Goal: Information Seeking & Learning: Learn about a topic

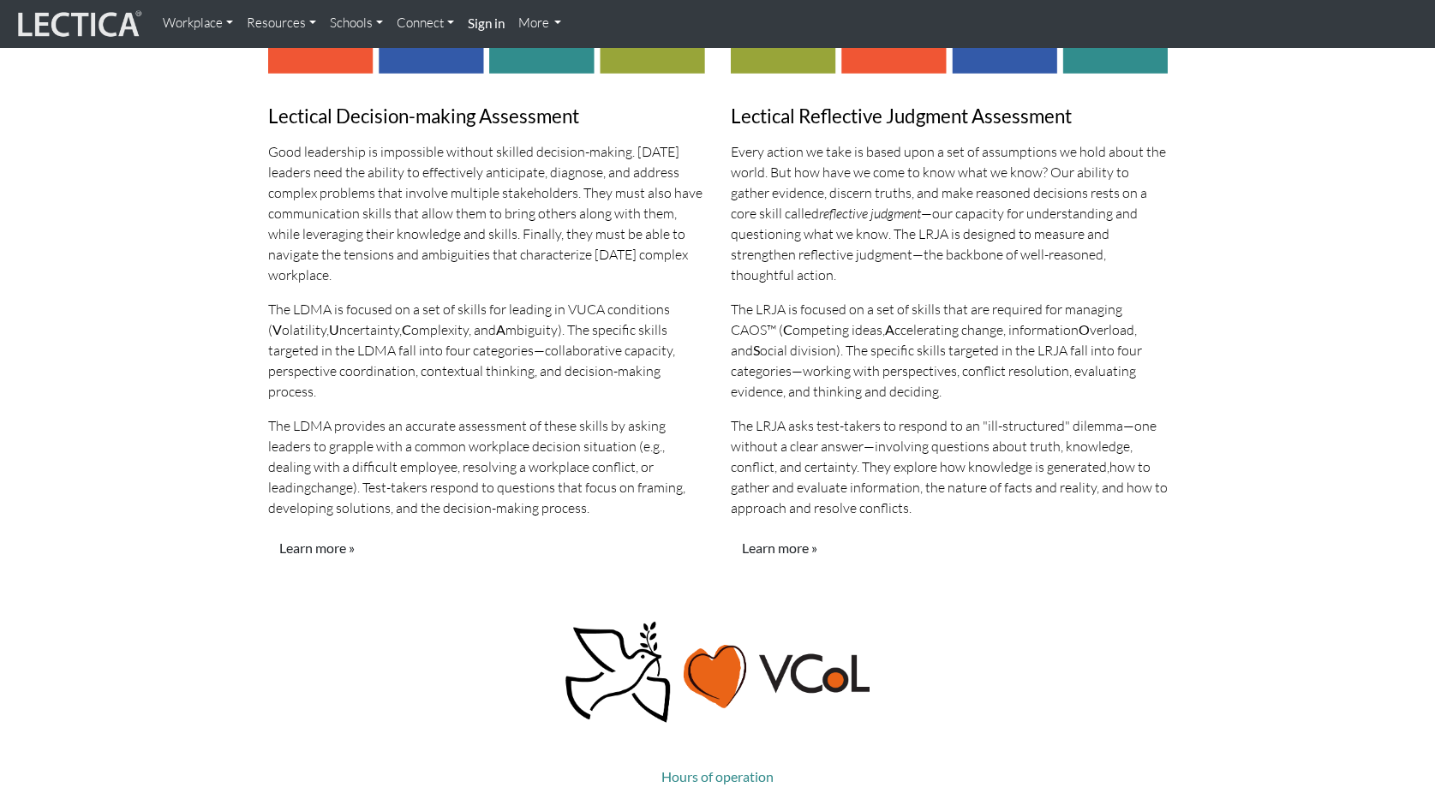
scroll to position [1442, 0]
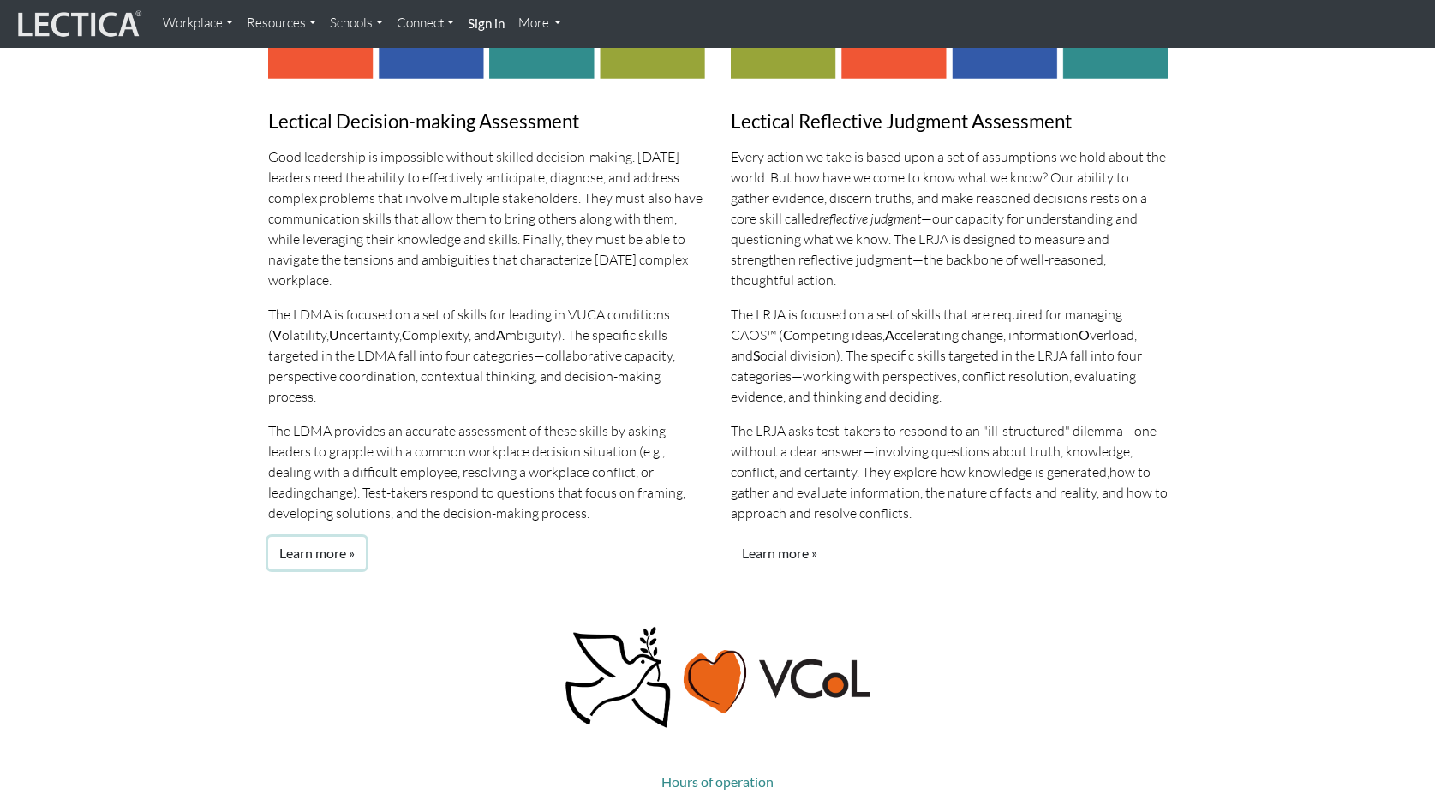
click at [325, 537] on link "Learn more »" at bounding box center [317, 553] width 98 height 33
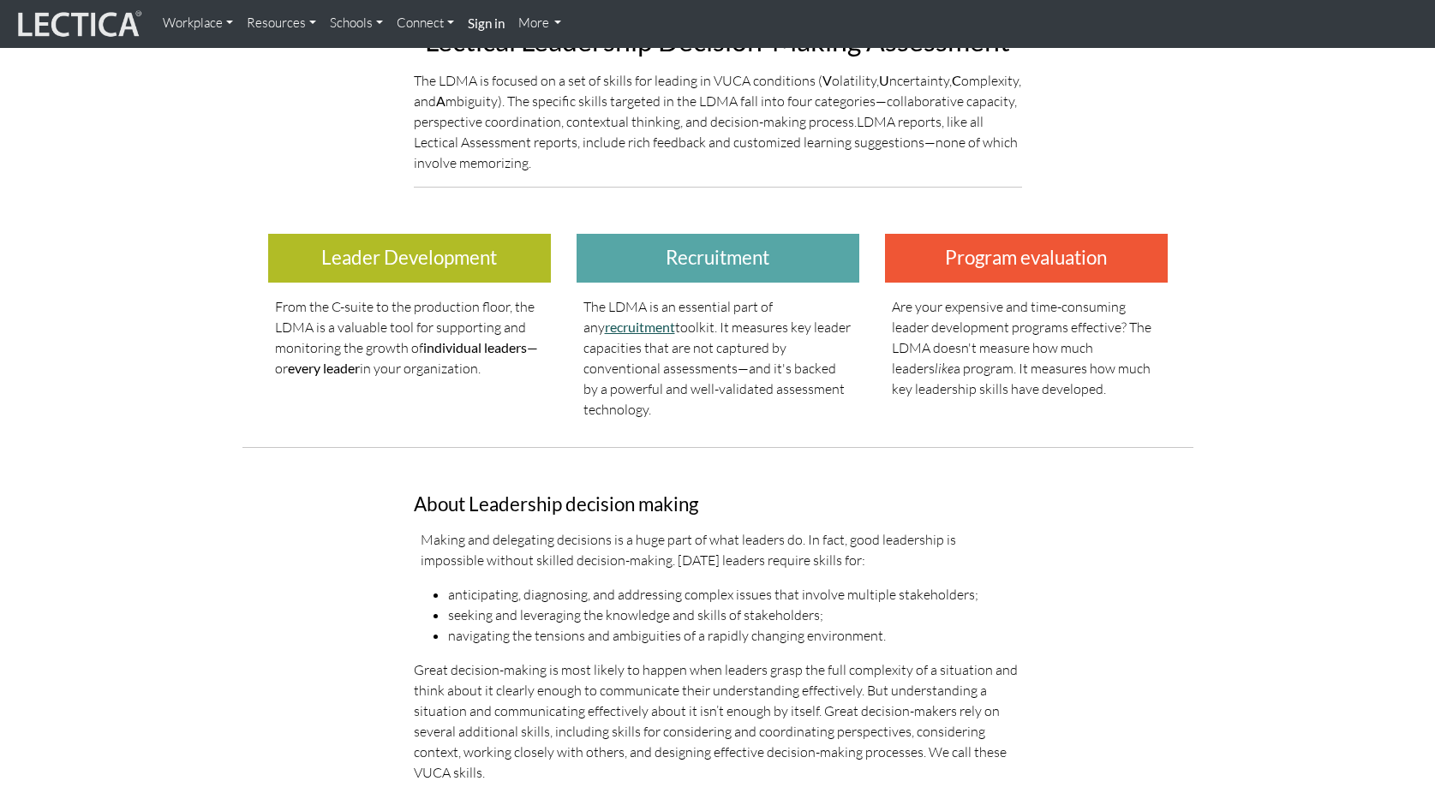
scroll to position [28, 0]
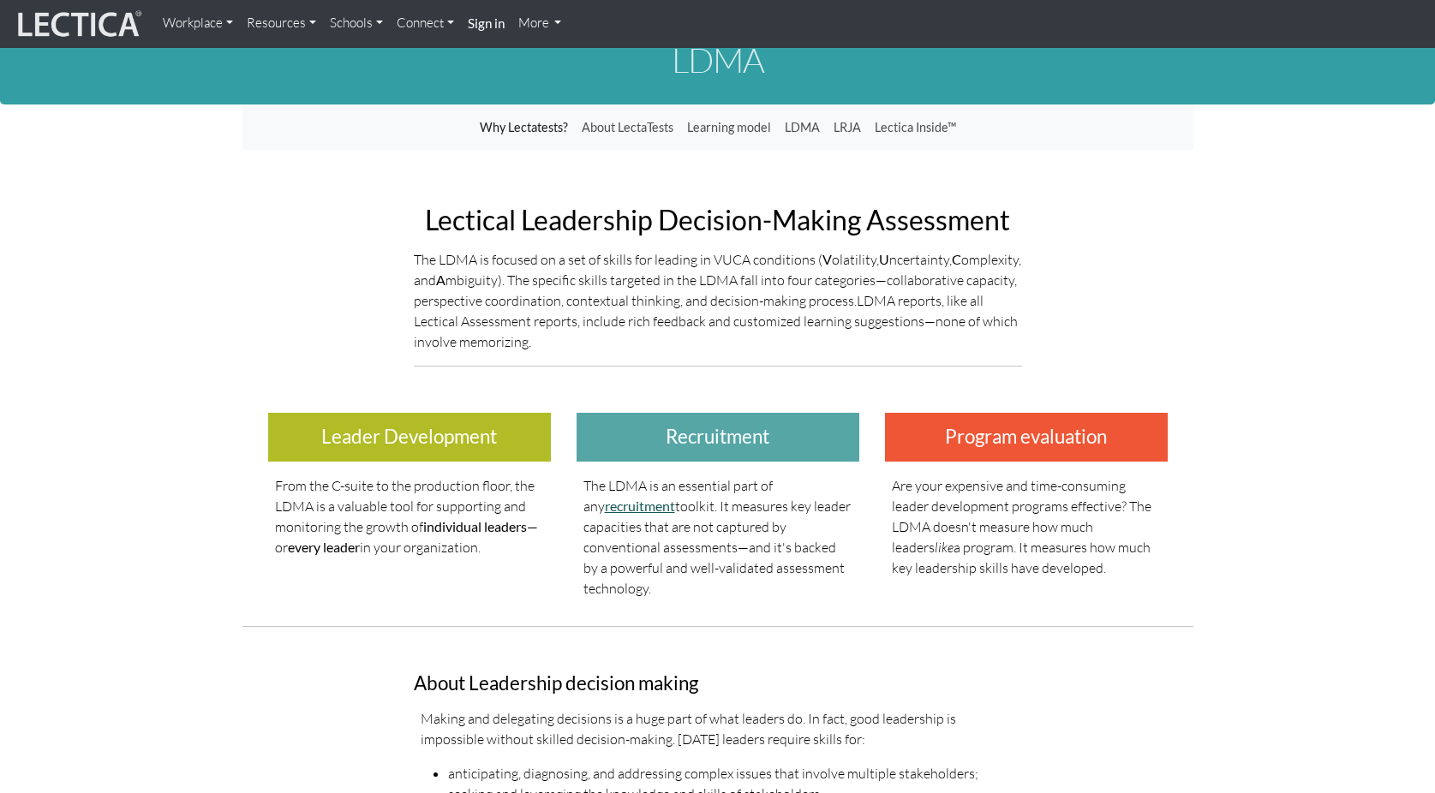
click at [625, 503] on link "recruitment" at bounding box center [640, 506] width 70 height 16
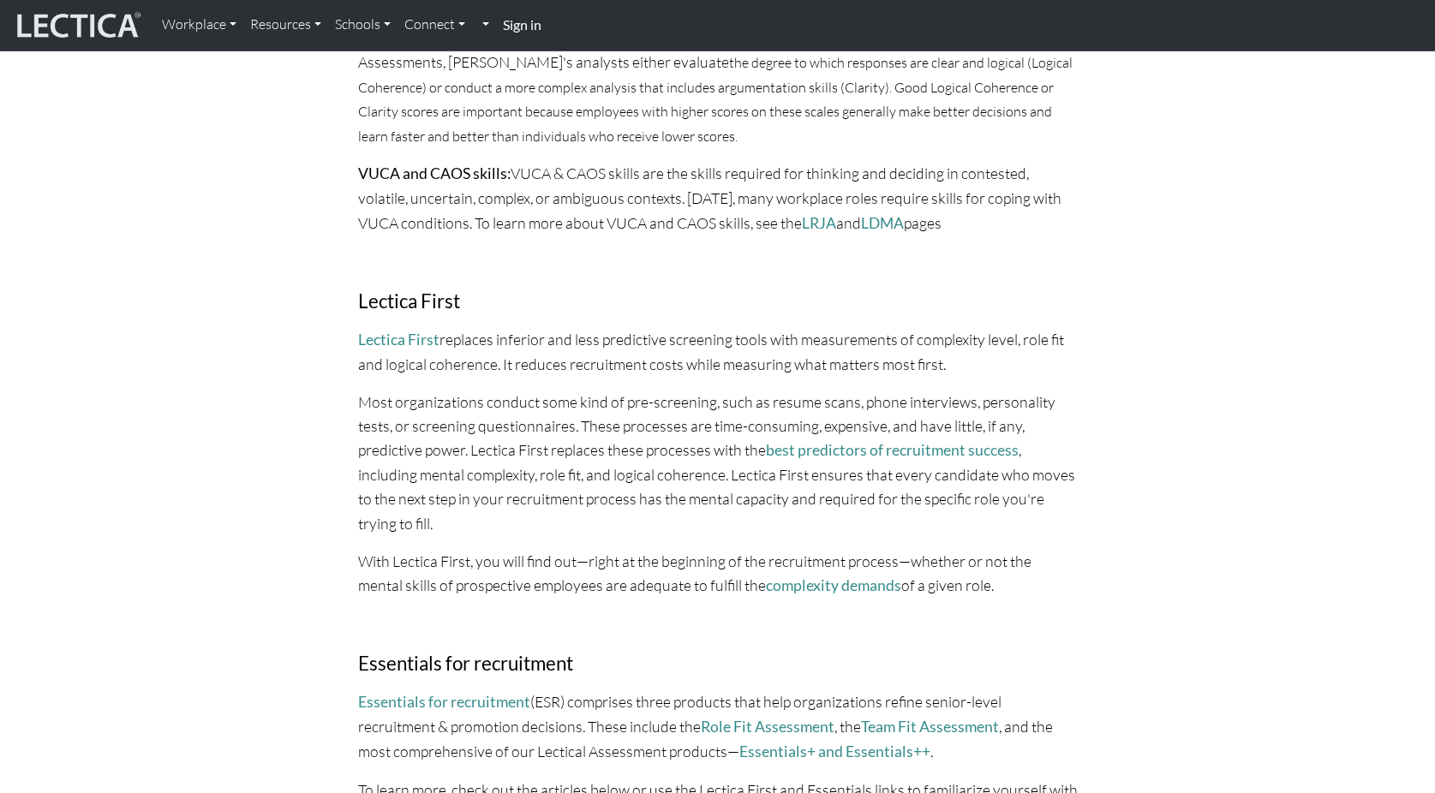
scroll to position [1171, 0]
click at [421, 333] on link "Lectica First" at bounding box center [398, 339] width 81 height 18
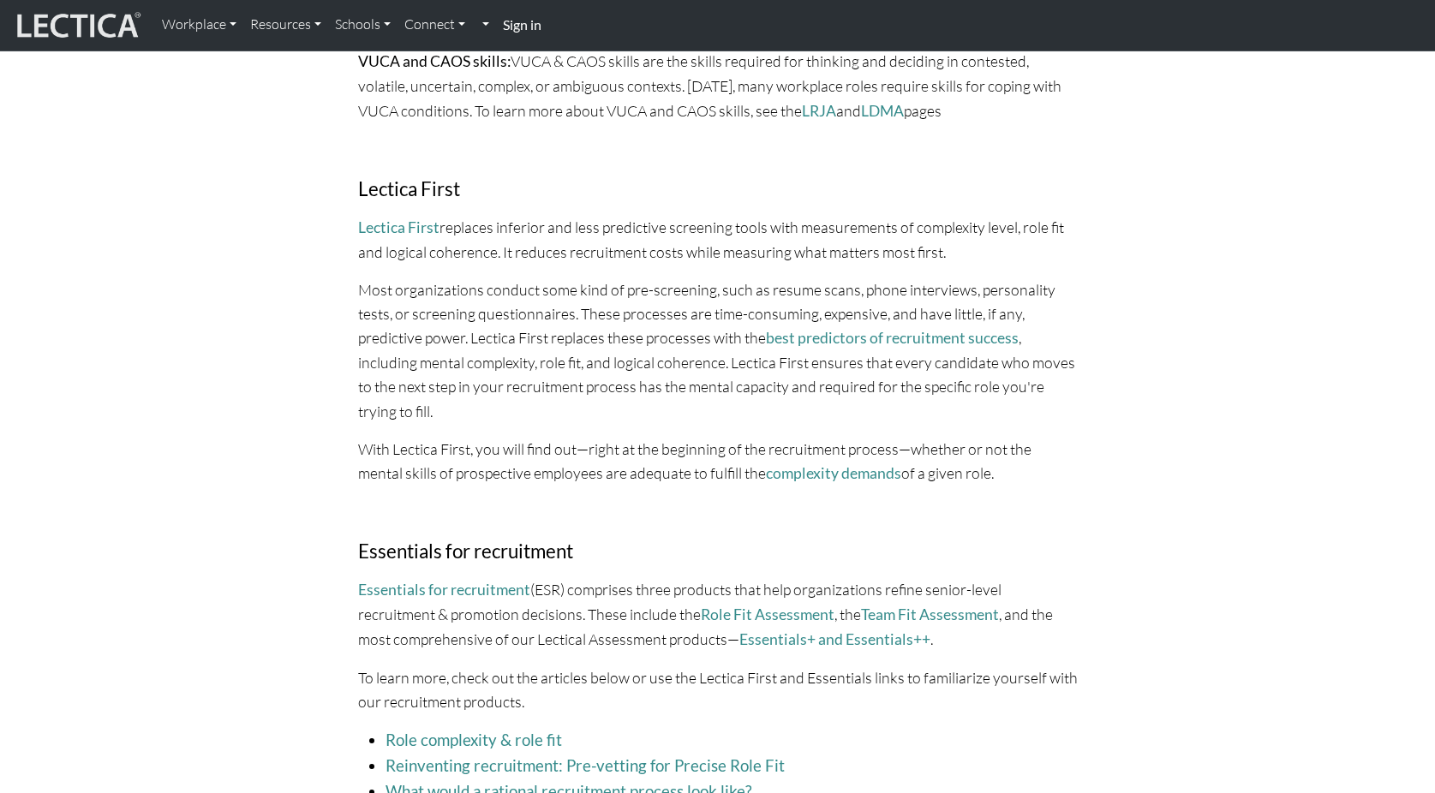
scroll to position [1405, 0]
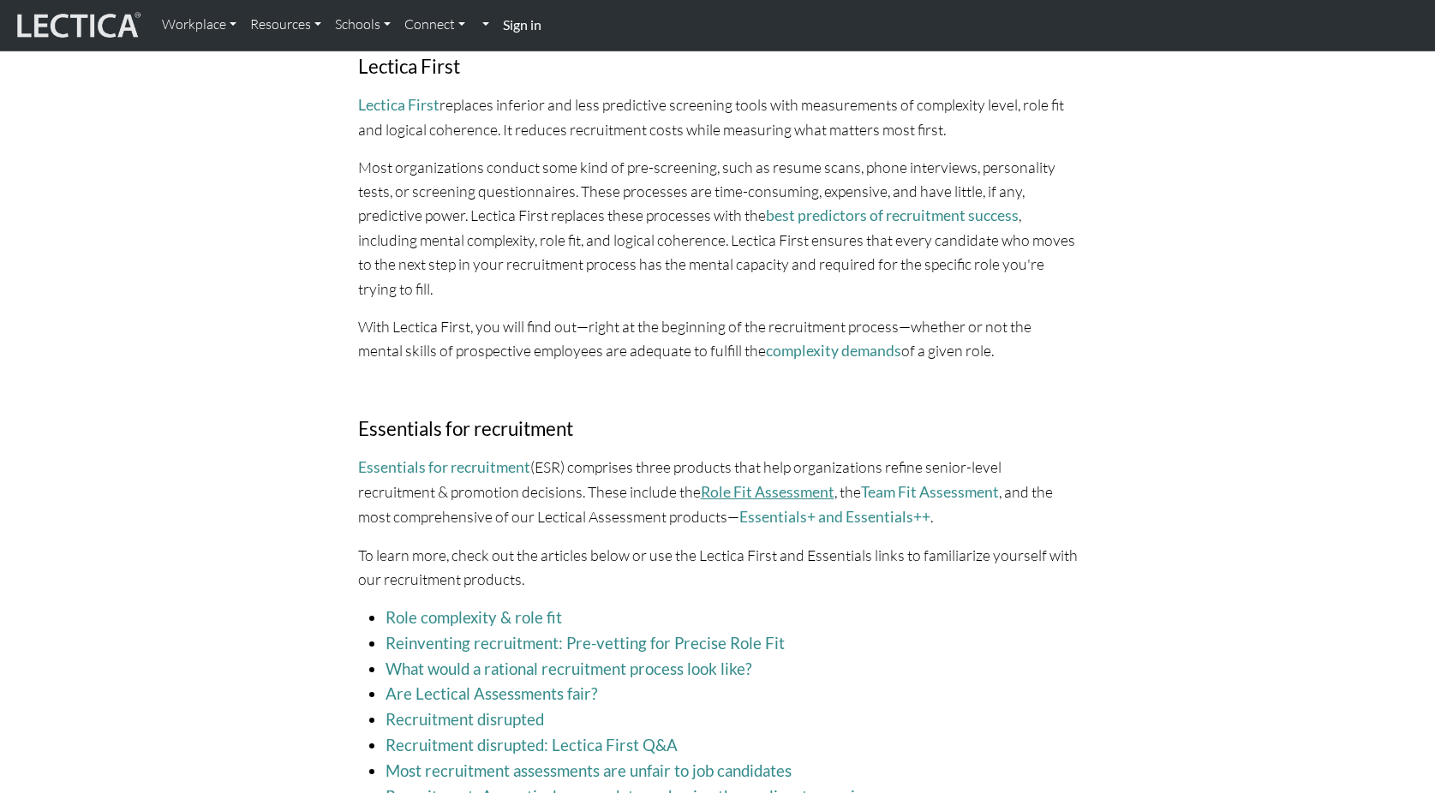
click at [722, 483] on link "Role Fit Assessment" at bounding box center [768, 492] width 134 height 18
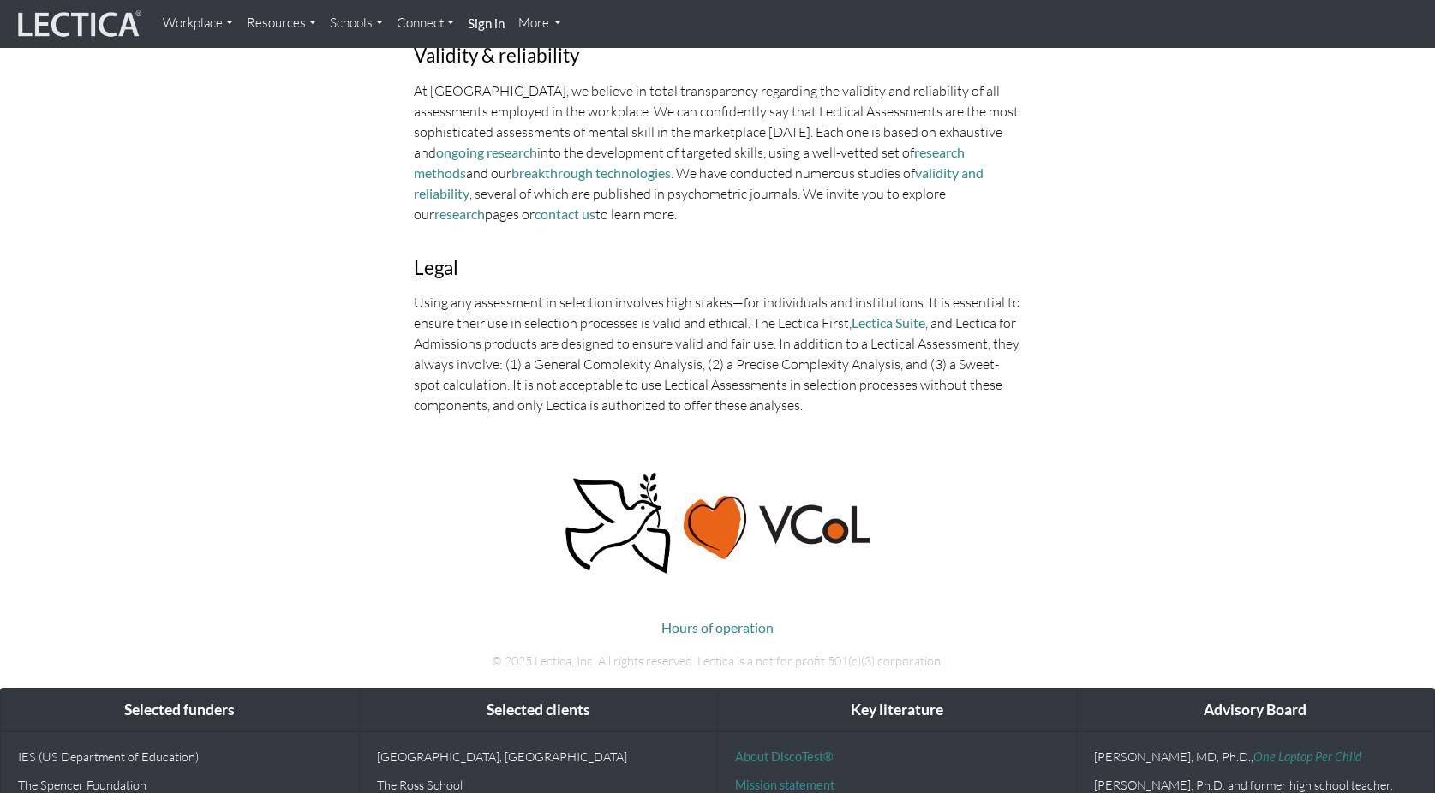
scroll to position [3763, 0]
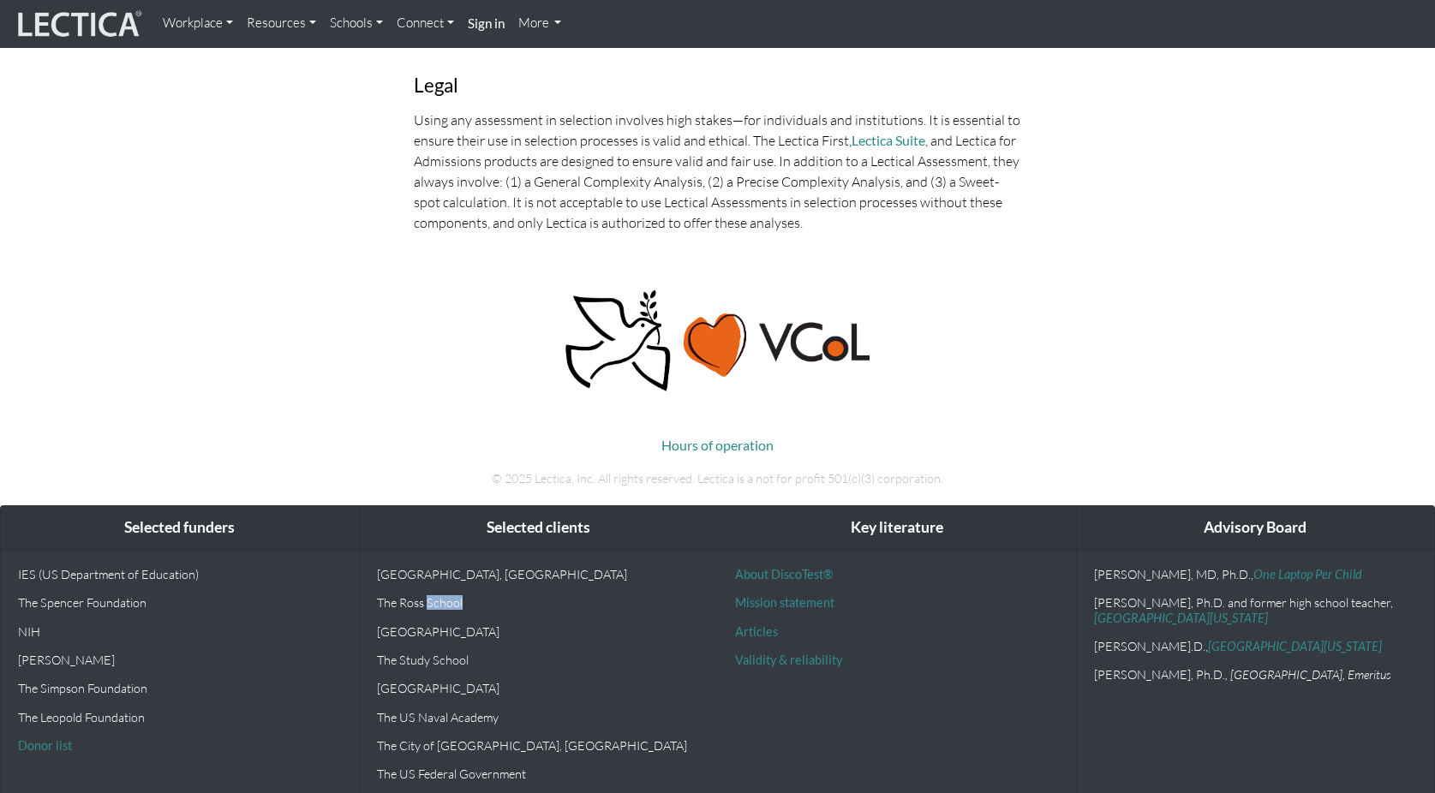
drag, startPoint x: 429, startPoint y: 586, endPoint x: 467, endPoint y: 586, distance: 37.7
click at [467, 595] on p "The Ross School" at bounding box center [539, 602] width 324 height 15
click at [469, 624] on p "[GEOGRAPHIC_DATA]" at bounding box center [539, 631] width 324 height 15
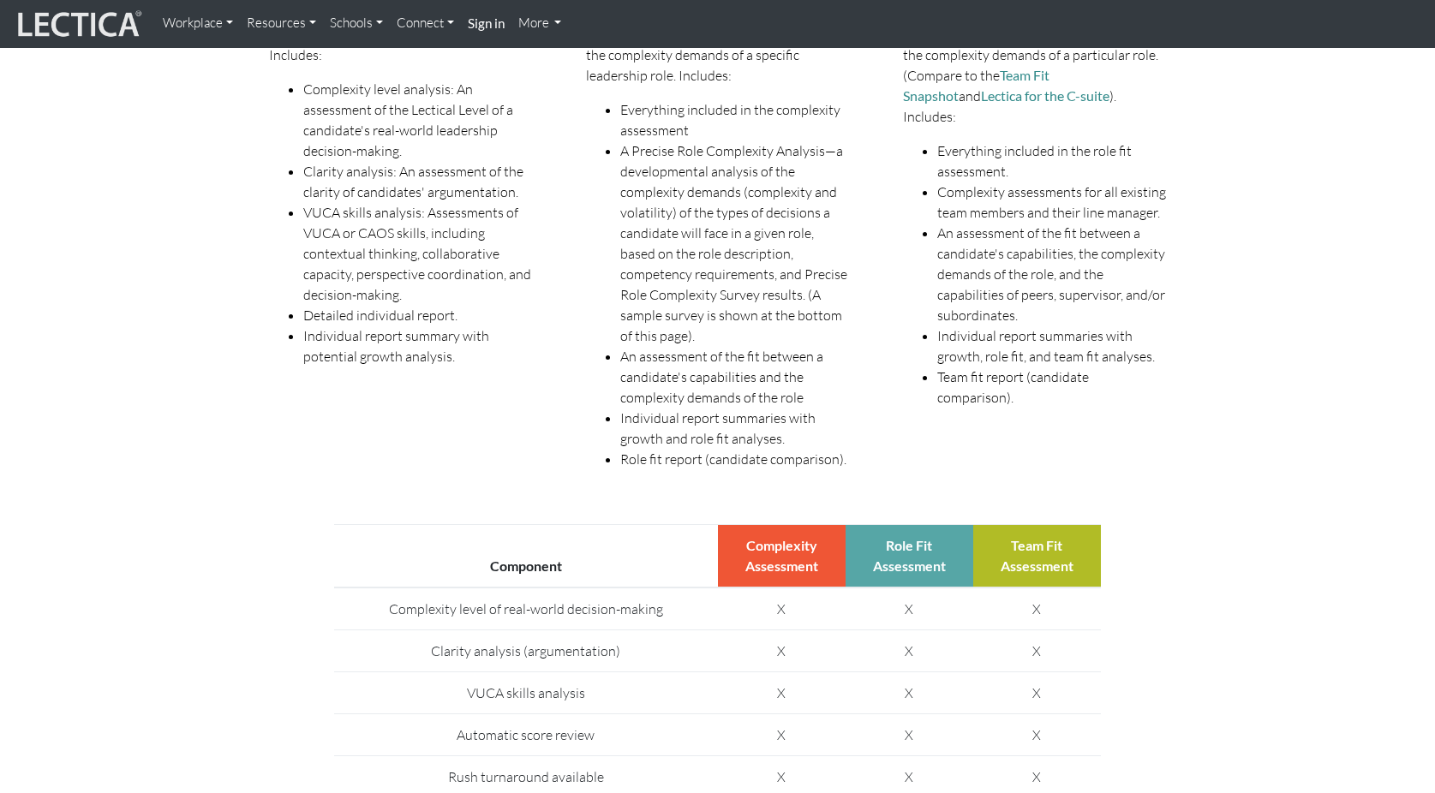
scroll to position [0, 0]
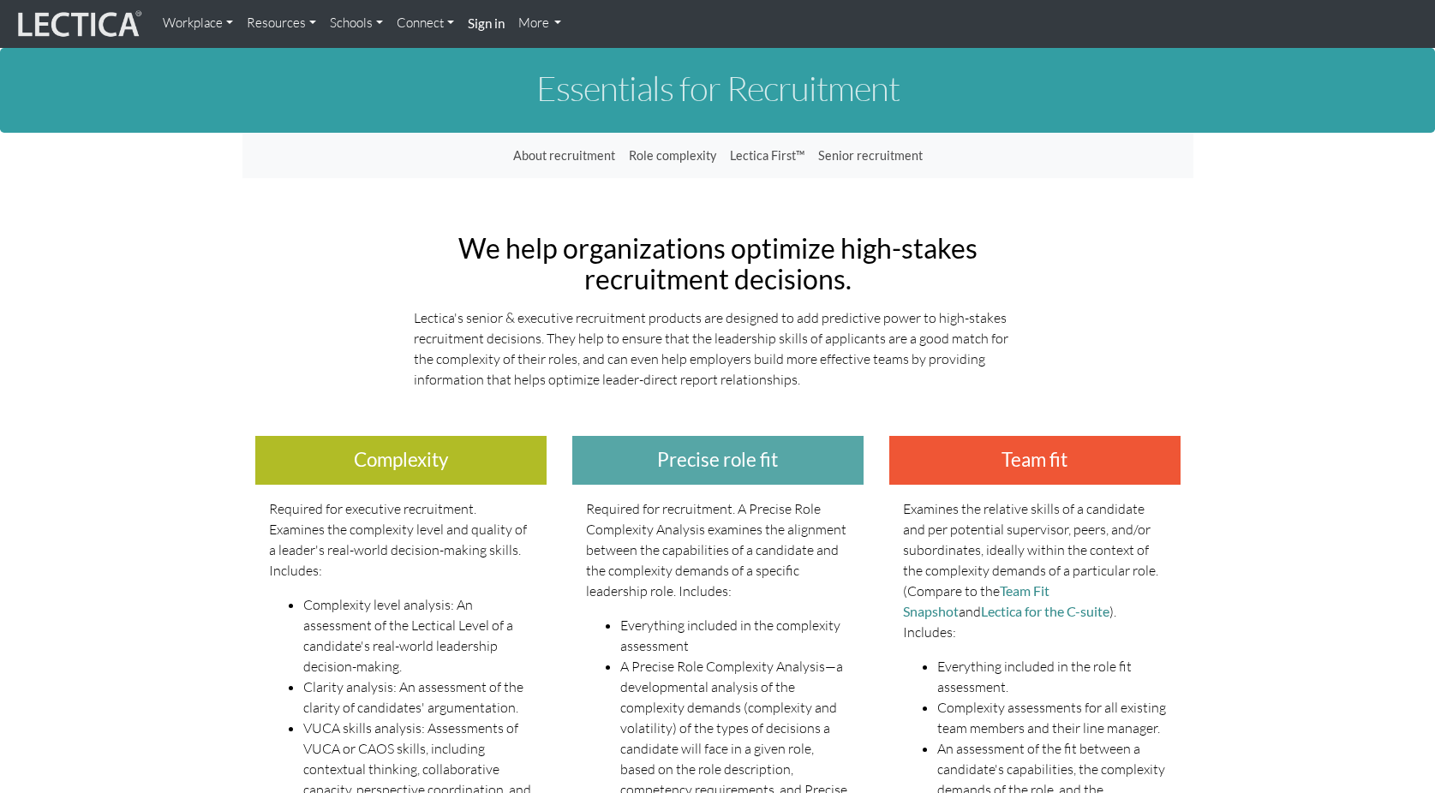
click at [550, 23] on link "More" at bounding box center [539, 23] width 57 height 33
click at [552, 24] on link "More" at bounding box center [539, 23] width 57 height 33
click at [222, 20] on link "Workplace" at bounding box center [198, 23] width 84 height 33
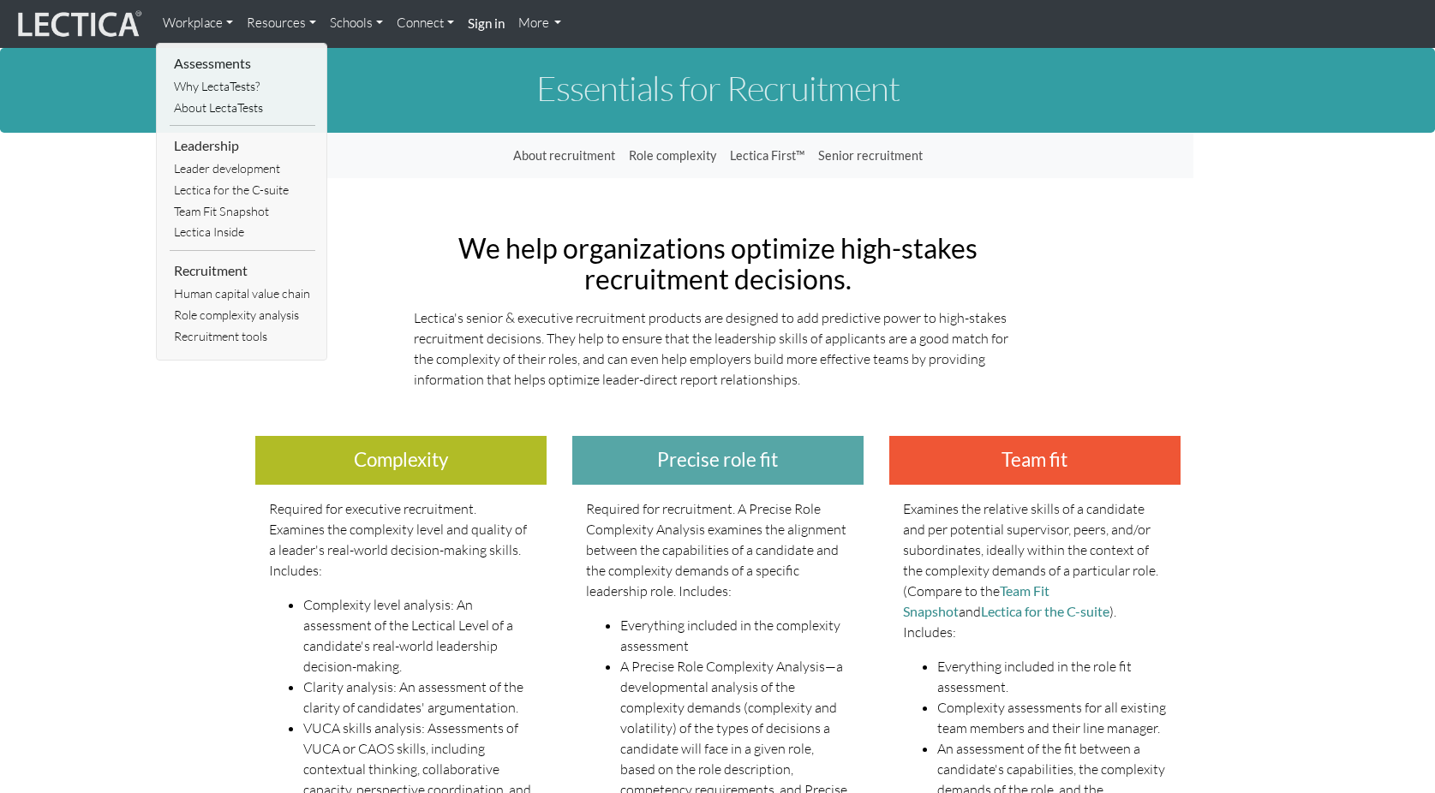
click at [287, 17] on link "Resources" at bounding box center [281, 23] width 83 height 33
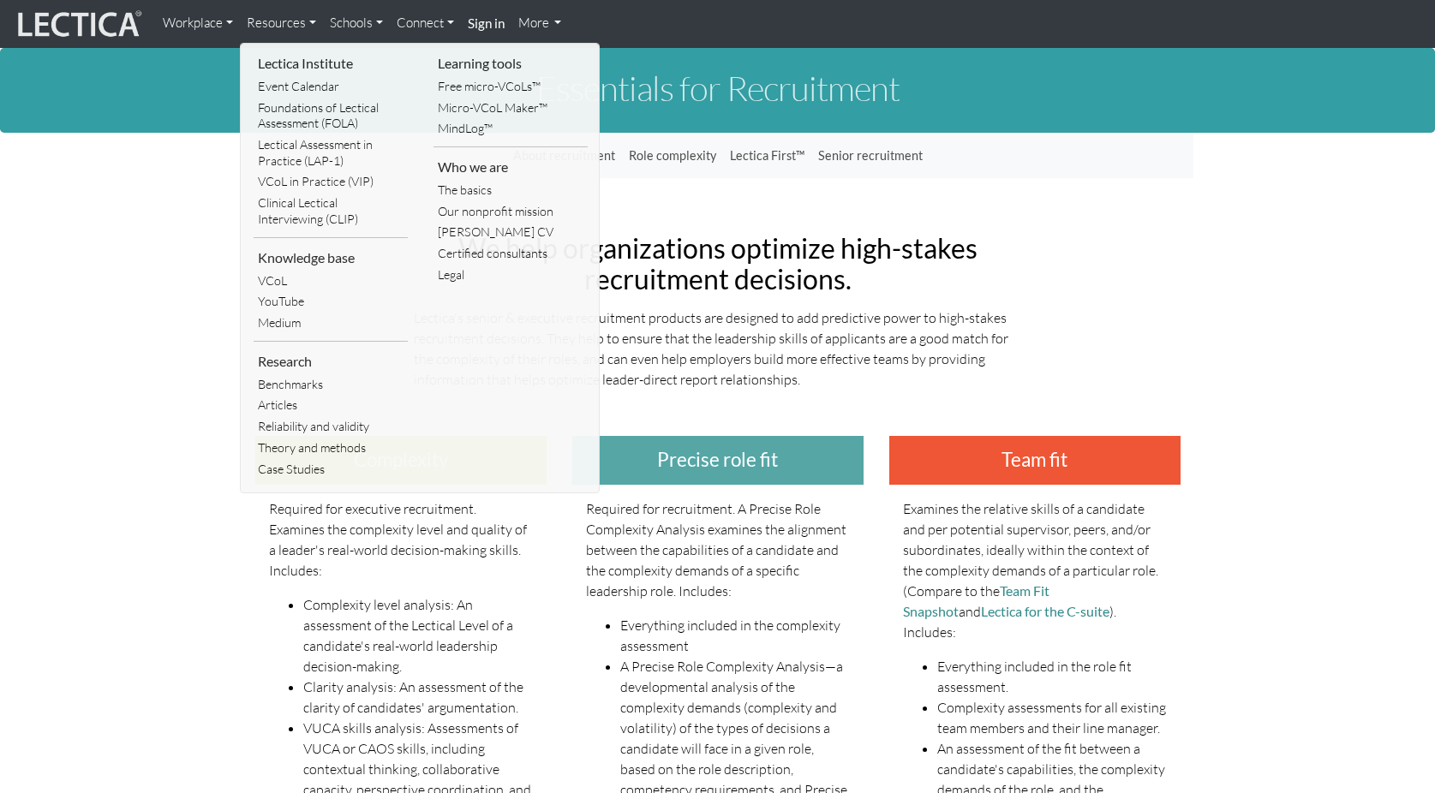
click at [540, 19] on link "More" at bounding box center [539, 23] width 57 height 33
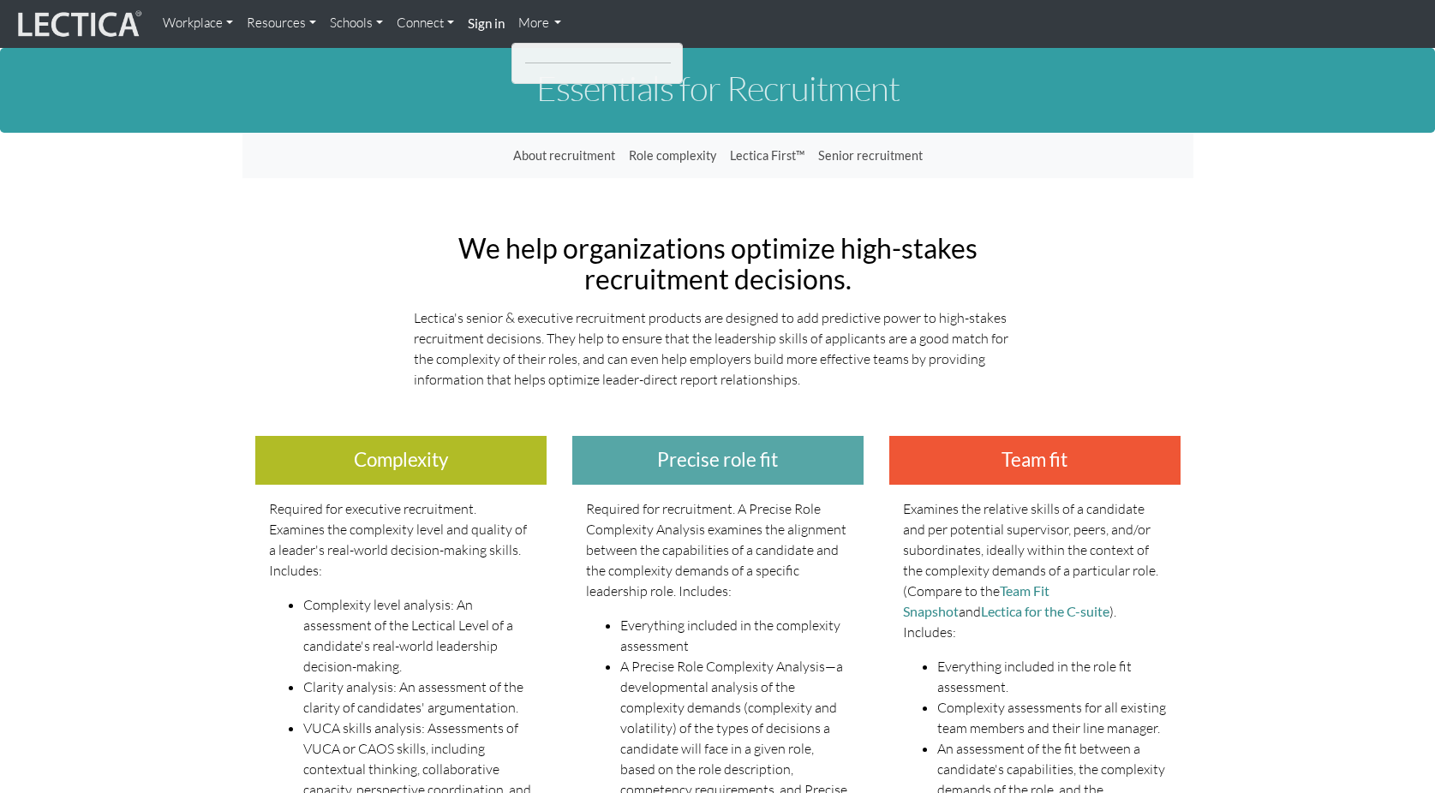
click at [364, 22] on link "Schools" at bounding box center [356, 23] width 67 height 33
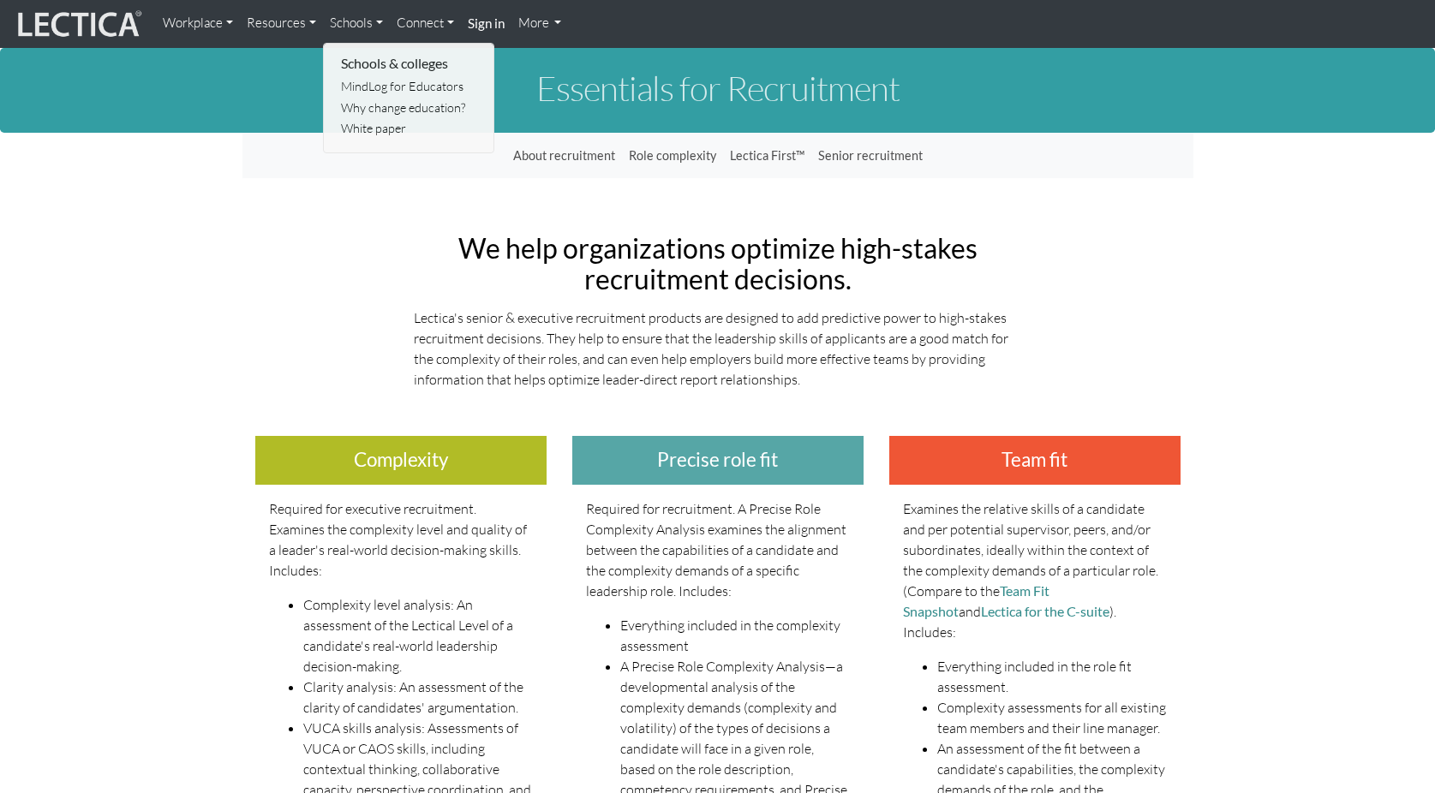
click at [301, 23] on link "Resources" at bounding box center [281, 23] width 83 height 33
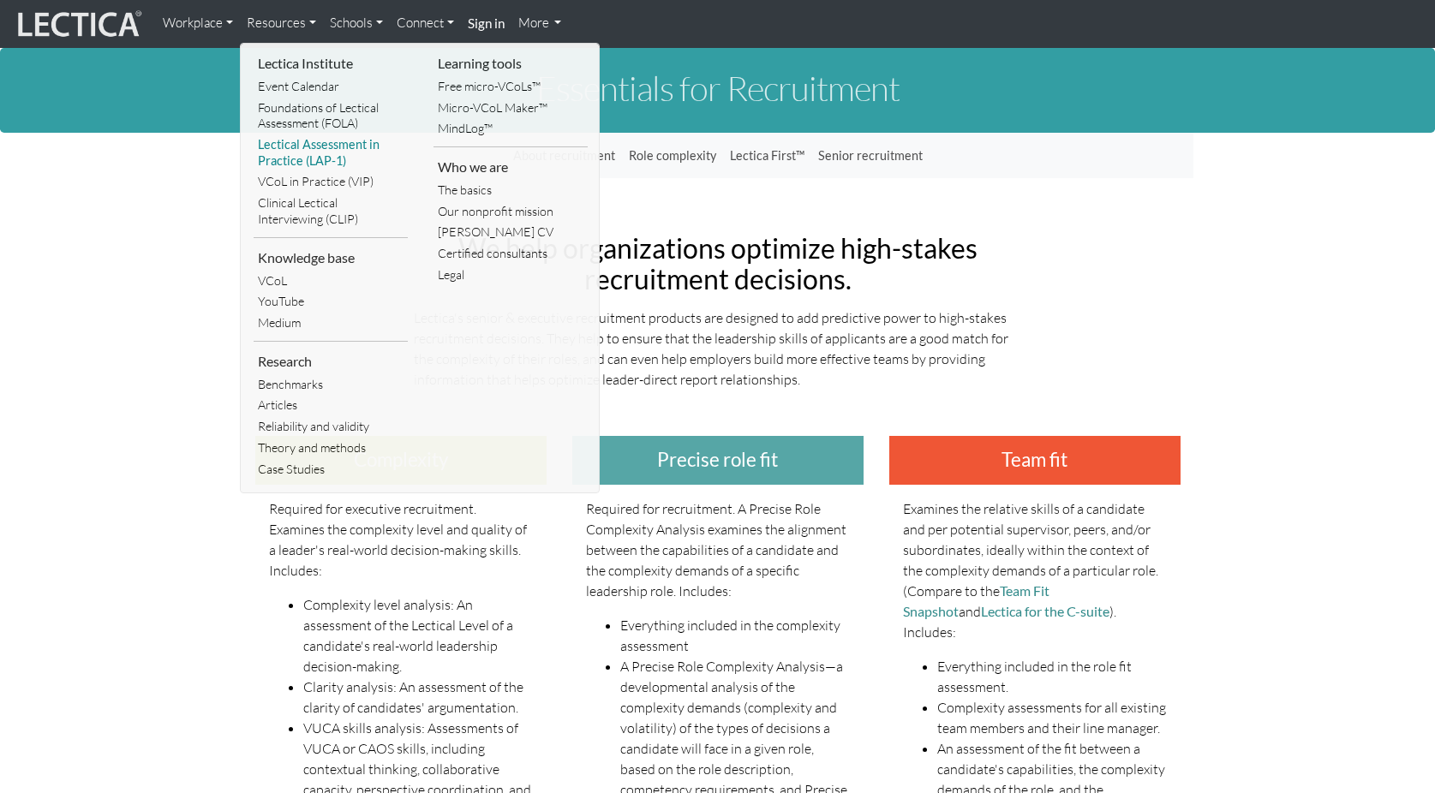
click at [308, 148] on link "Lectical Assessment in Practice (LAP-1)" at bounding box center [331, 152] width 154 height 37
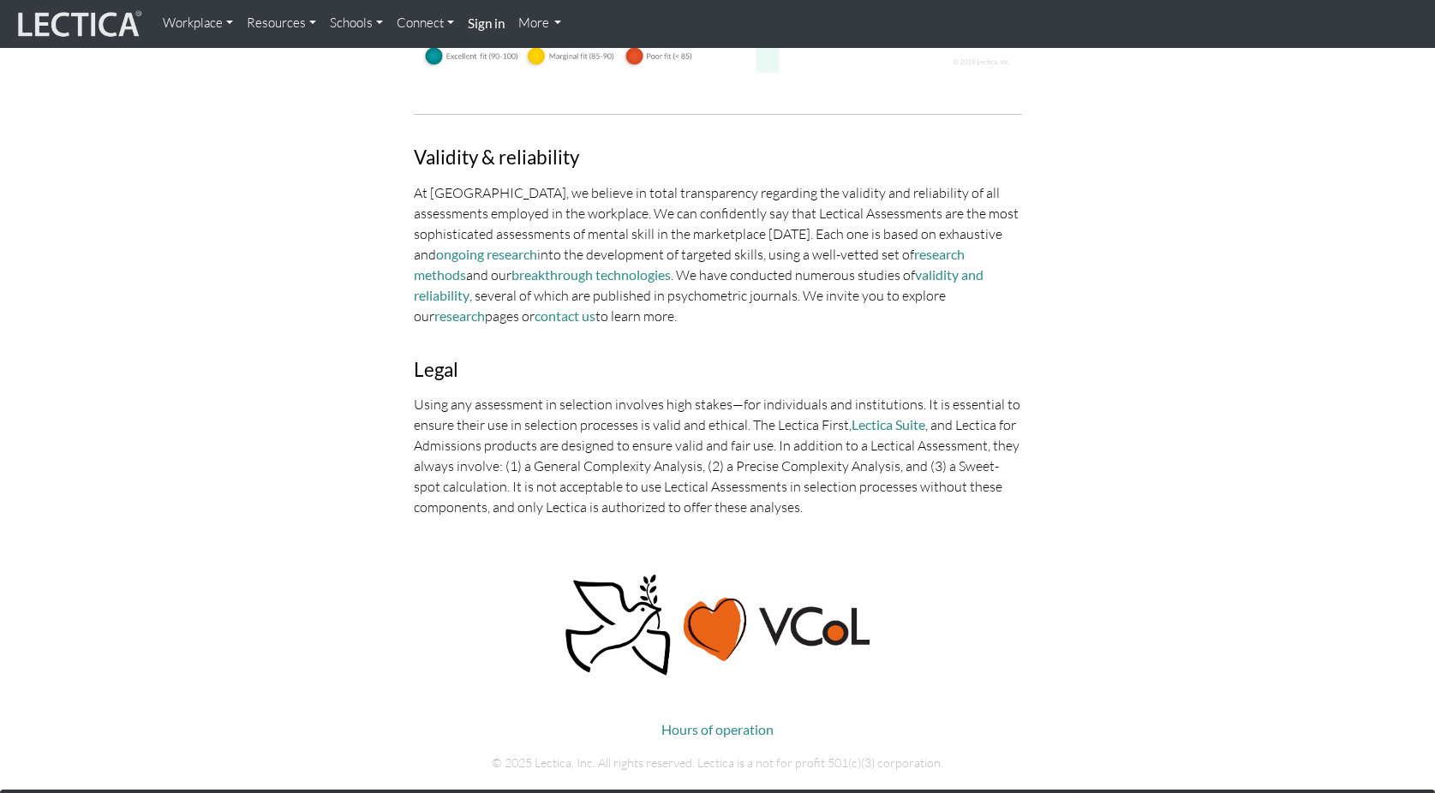
scroll to position [3763, 0]
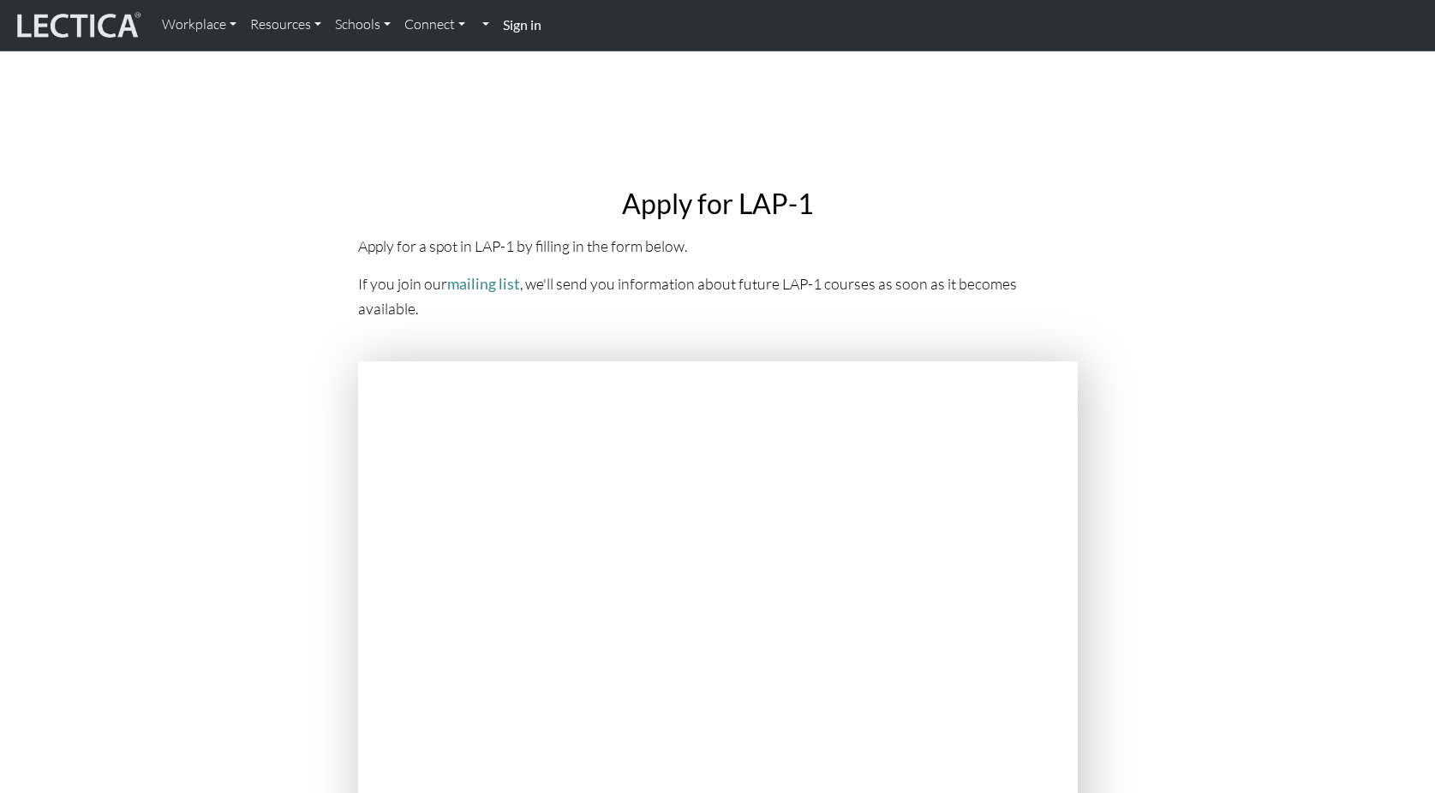
scroll to position [3808, 0]
